Goal: Complete application form: Complete application form

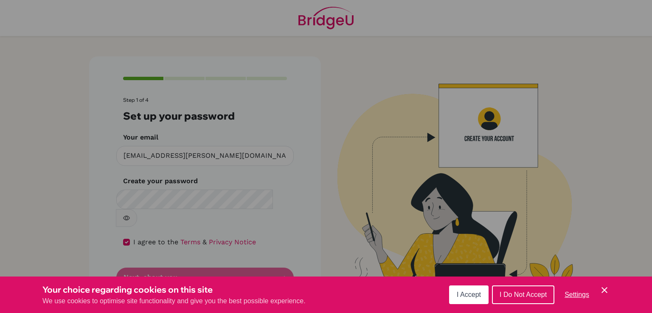
click at [603, 293] on icon "Cookie Control Close Icon" at bounding box center [604, 290] width 10 height 10
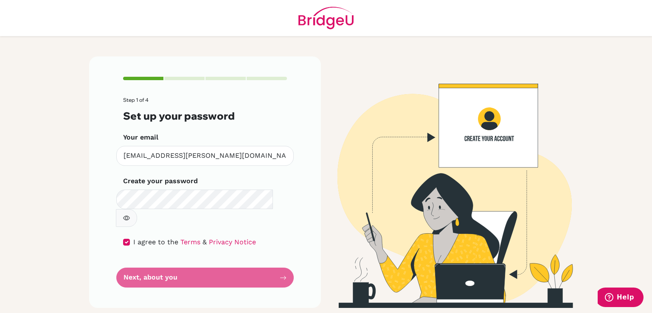
click at [137, 209] on button "button" at bounding box center [126, 218] width 21 height 18
click at [190, 261] on form "Step 1 of 4 Set up your password Your email [PERSON_NAME][EMAIL_ADDRESS][DOMAIN…" at bounding box center [205, 192] width 164 height 191
click at [253, 260] on form "Step 1 of 4 Set up your password Your email [PERSON_NAME][EMAIL_ADDRESS][DOMAIN…" at bounding box center [205, 192] width 164 height 191
click at [182, 264] on form "Step 1 of 4 Set up your password Your email [PERSON_NAME][EMAIL_ADDRESS][DOMAIN…" at bounding box center [205, 192] width 164 height 191
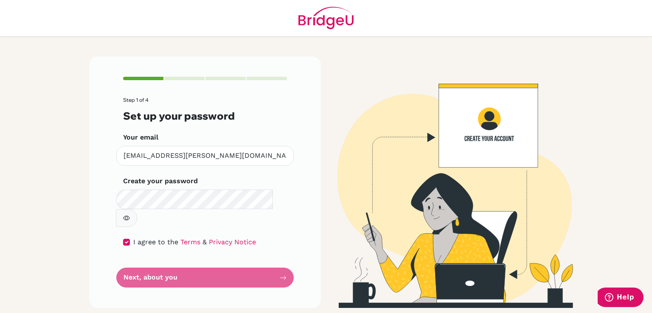
click at [154, 260] on form "Step 1 of 4 Set up your password Your email [PERSON_NAME][EMAIL_ADDRESS][DOMAIN…" at bounding box center [205, 192] width 164 height 191
click at [125, 239] on input "checkbox" at bounding box center [126, 242] width 7 height 7
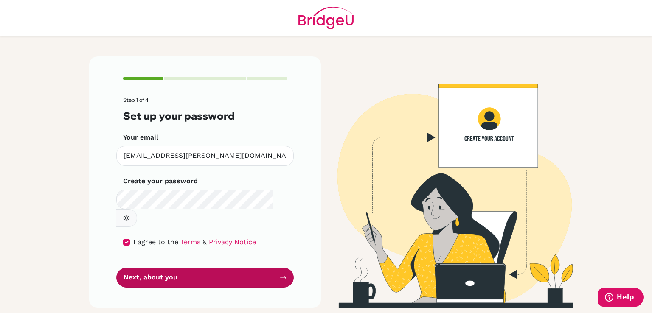
click at [148, 268] on button "Next, about you" at bounding box center [204, 278] width 177 height 20
click at [286, 276] on icon "submit" at bounding box center [283, 278] width 6 height 4
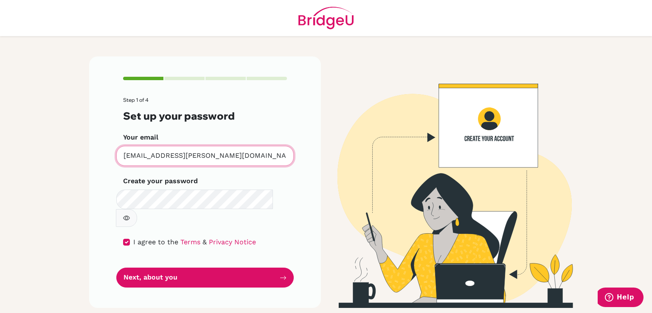
click at [212, 156] on input "[EMAIL_ADDRESS][PERSON_NAME][DOMAIN_NAME]" at bounding box center [204, 156] width 177 height 20
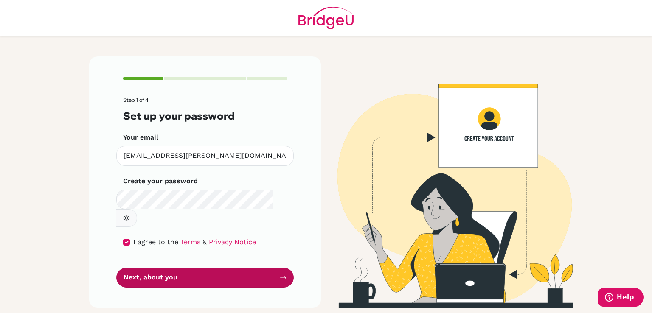
click at [175, 268] on button "Next, about you" at bounding box center [204, 278] width 177 height 20
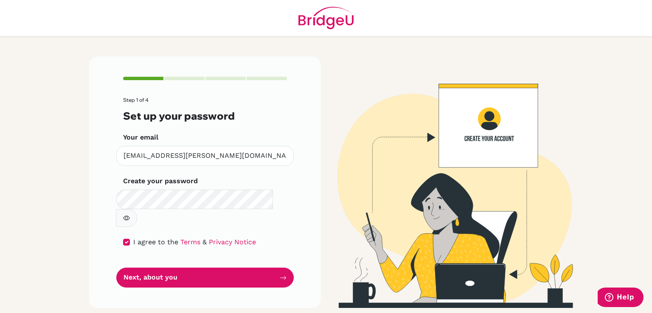
click at [180, 78] on div at bounding box center [184, 78] width 40 height 3
drag, startPoint x: 252, startPoint y: 153, endPoint x: 93, endPoint y: 135, distance: 159.8
click at [93, 135] on div "Step 1 of 4 Set up your password Your email [PERSON_NAME][EMAIL_ADDRESS][DOMAIN…" at bounding box center [205, 182] width 232 height 252
click at [159, 158] on input "[EMAIL_ADDRESS][PERSON_NAME][DOMAIN_NAME]" at bounding box center [204, 156] width 177 height 20
click at [127, 239] on input "checkbox" at bounding box center [126, 242] width 7 height 7
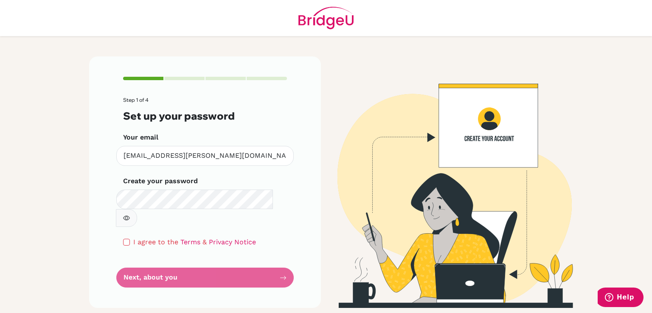
click at [157, 270] on div "Step 1 of 4 Set up your password Your email [PERSON_NAME][EMAIL_ADDRESS][DOMAIN…" at bounding box center [205, 182] width 232 height 252
click at [150, 252] on form "Step 1 of 4 Set up your password Your email [PERSON_NAME][EMAIL_ADDRESS][DOMAIN…" at bounding box center [205, 192] width 164 height 191
click at [127, 239] on input "checkbox" at bounding box center [126, 242] width 7 height 7
checkbox input "true"
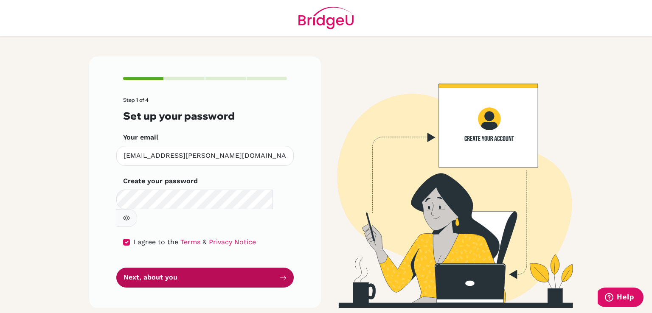
click at [154, 268] on button "Next, about you" at bounding box center [204, 278] width 177 height 20
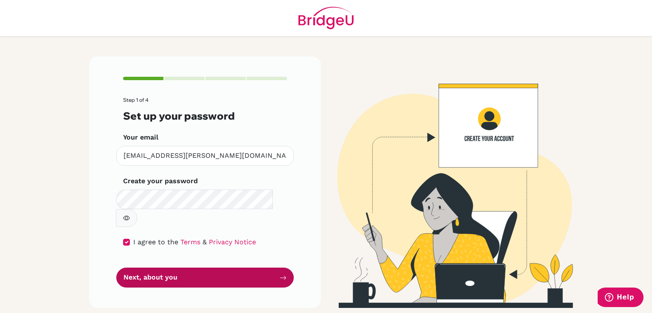
click at [154, 268] on button "Next, about you" at bounding box center [204, 278] width 177 height 20
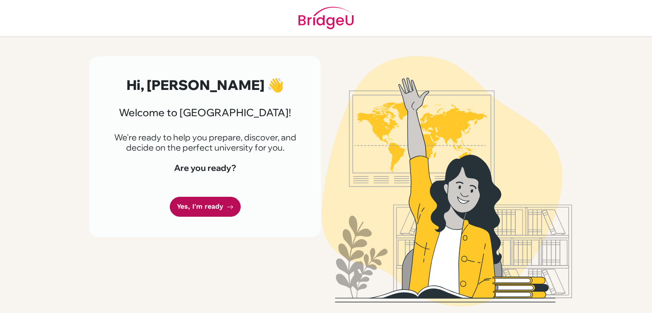
click at [183, 208] on link "Yes, I'm ready" at bounding box center [205, 207] width 71 height 20
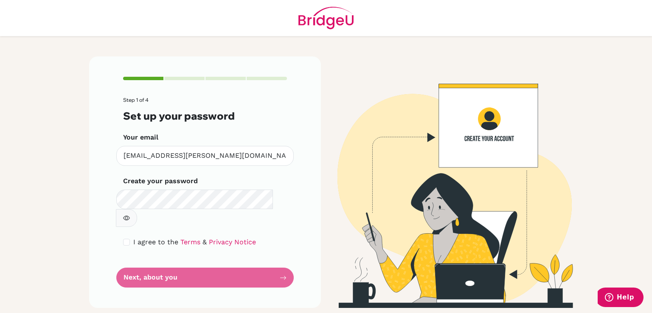
drag, startPoint x: 163, startPoint y: 211, endPoint x: 122, endPoint y: 225, distance: 42.8
click at [122, 225] on div "Step 1 of 4 Set up your password Your email [PERSON_NAME][EMAIL_ADDRESS][DOMAIN…" at bounding box center [205, 182] width 232 height 252
click at [126, 239] on input "checkbox" at bounding box center [126, 242] width 7 height 7
checkbox input "true"
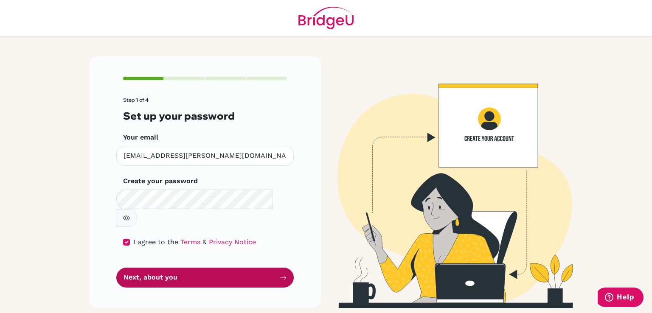
click at [185, 268] on button "Next, about you" at bounding box center [204, 278] width 177 height 20
